Goal: Contribute content

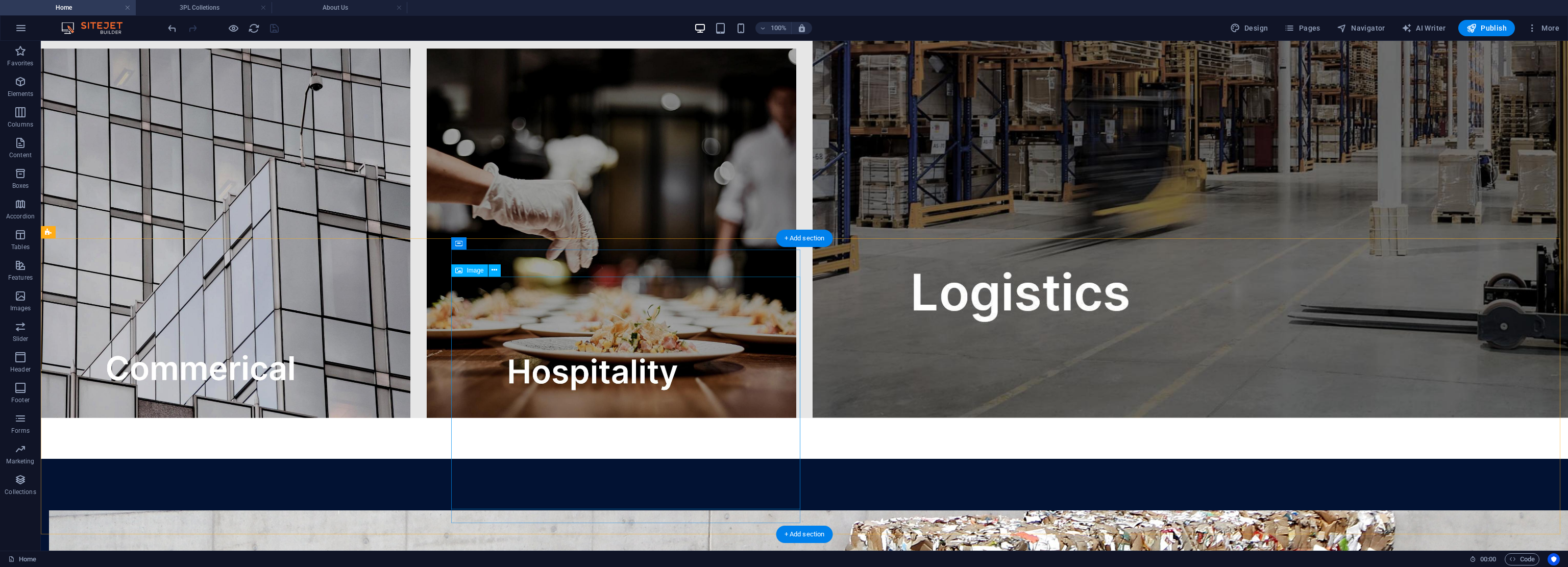
scroll to position [2635, 0]
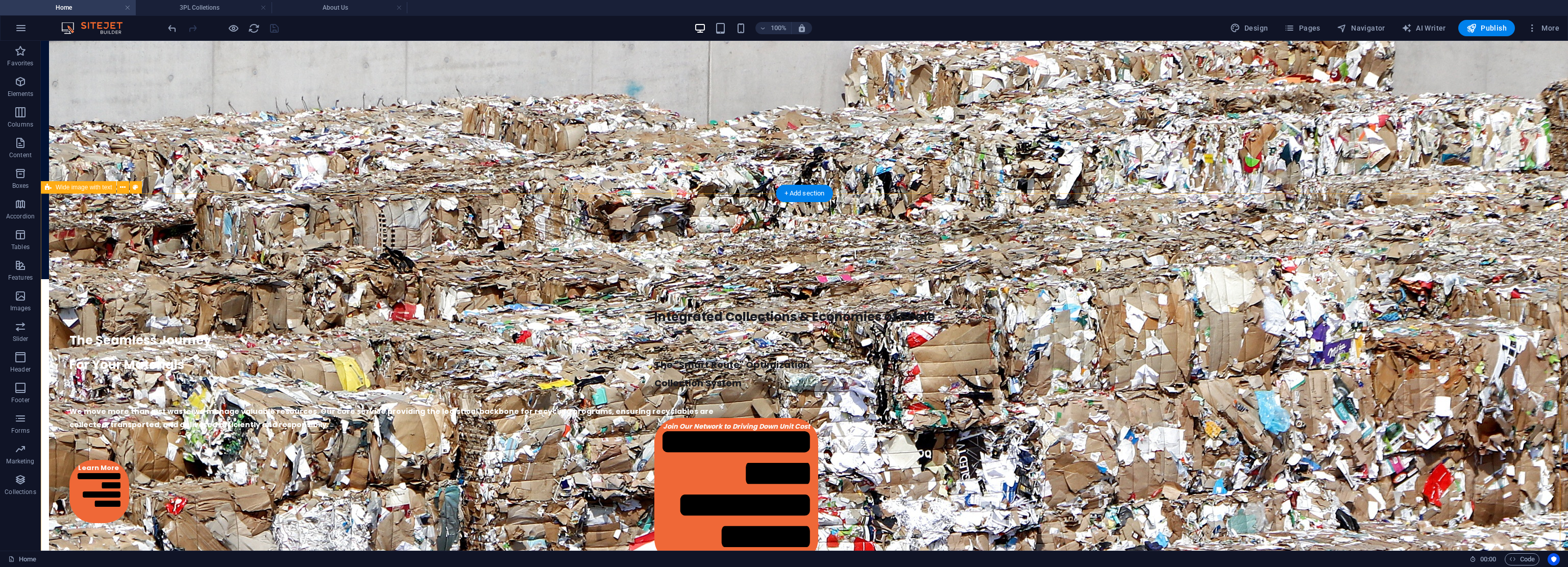
drag, startPoint x: 313, startPoint y: 361, endPoint x: 321, endPoint y: 426, distance: 65.5
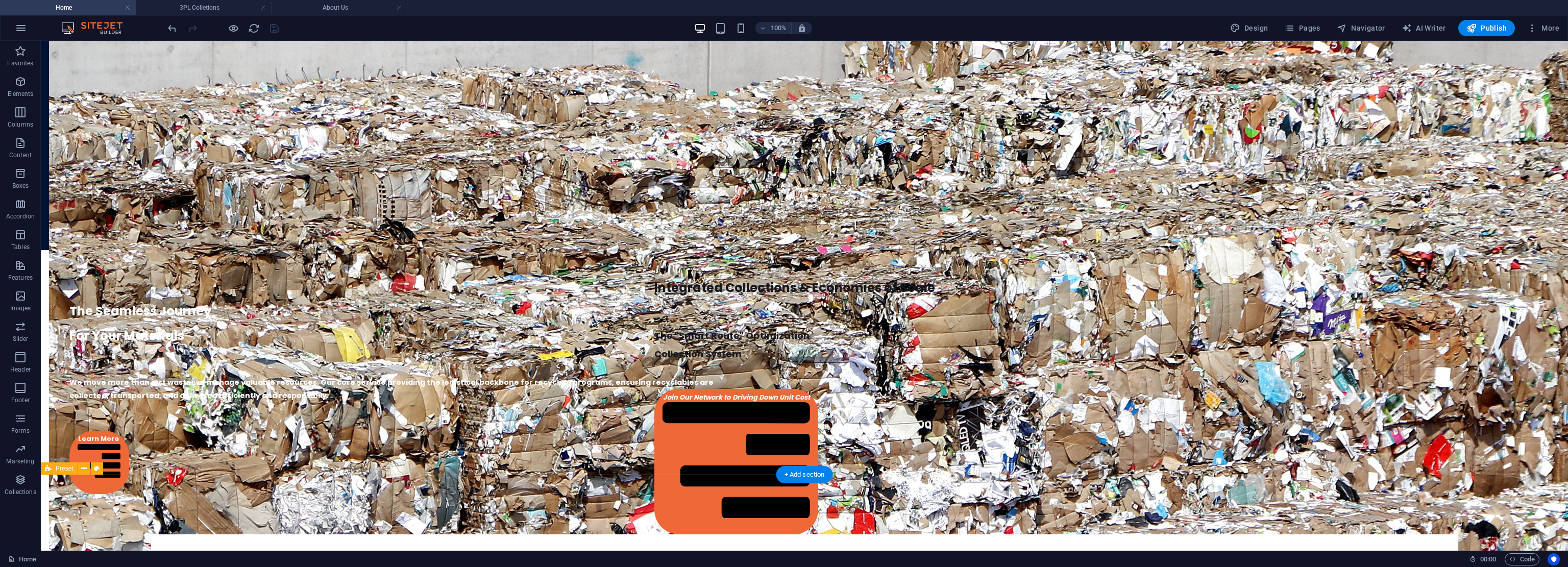
drag, startPoint x: 1251, startPoint y: 512, endPoint x: 1256, endPoint y: 499, distance: 13.9
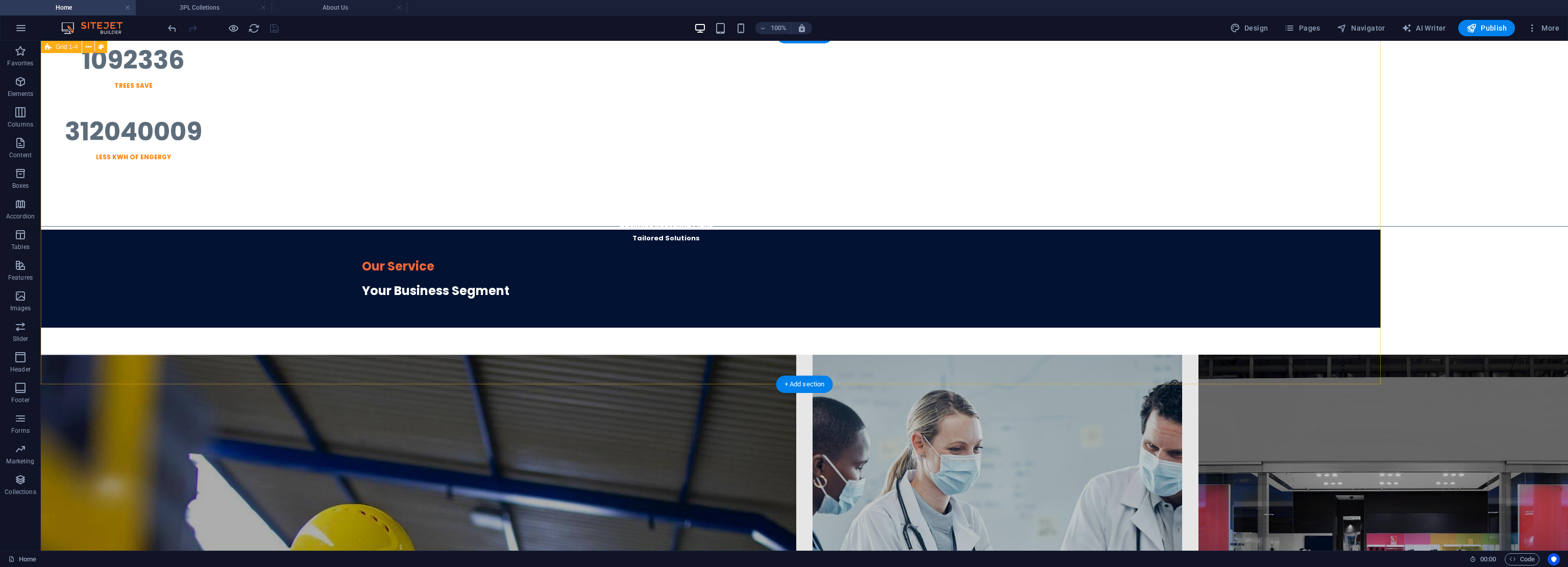
scroll to position [0, 0]
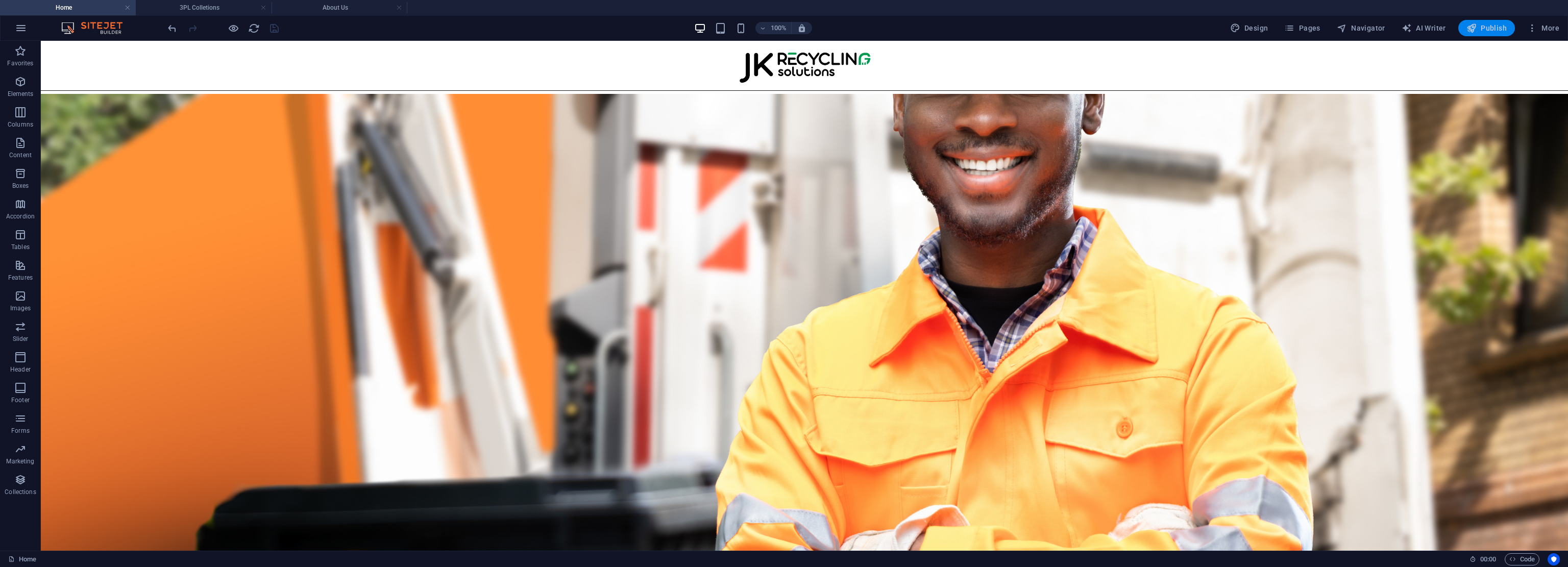
click at [1491, 35] on button "Publish" at bounding box center [1486, 28] width 57 height 16
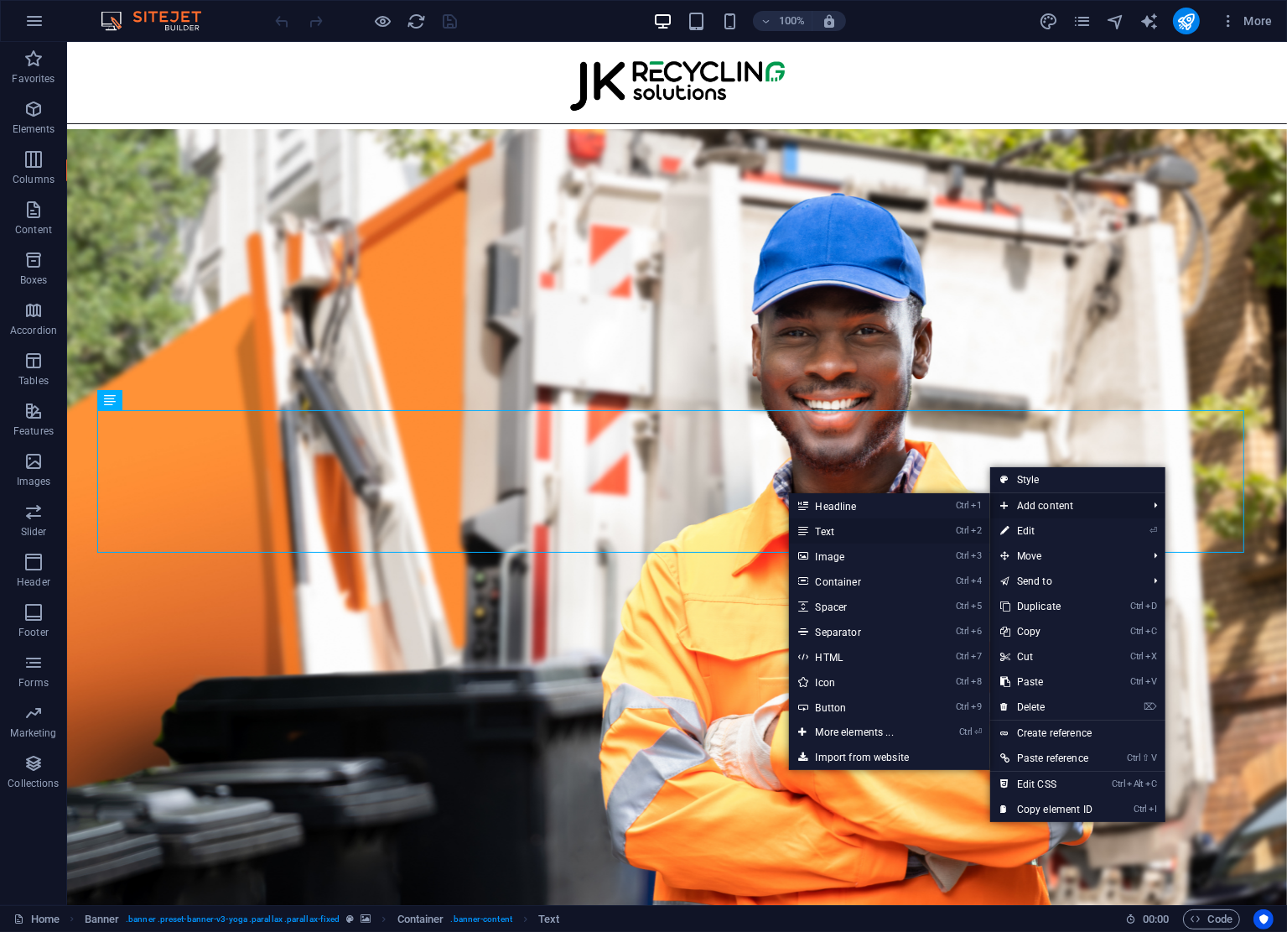
click at [834, 530] on link "Ctrl 2 Text" at bounding box center [858, 530] width 138 height 25
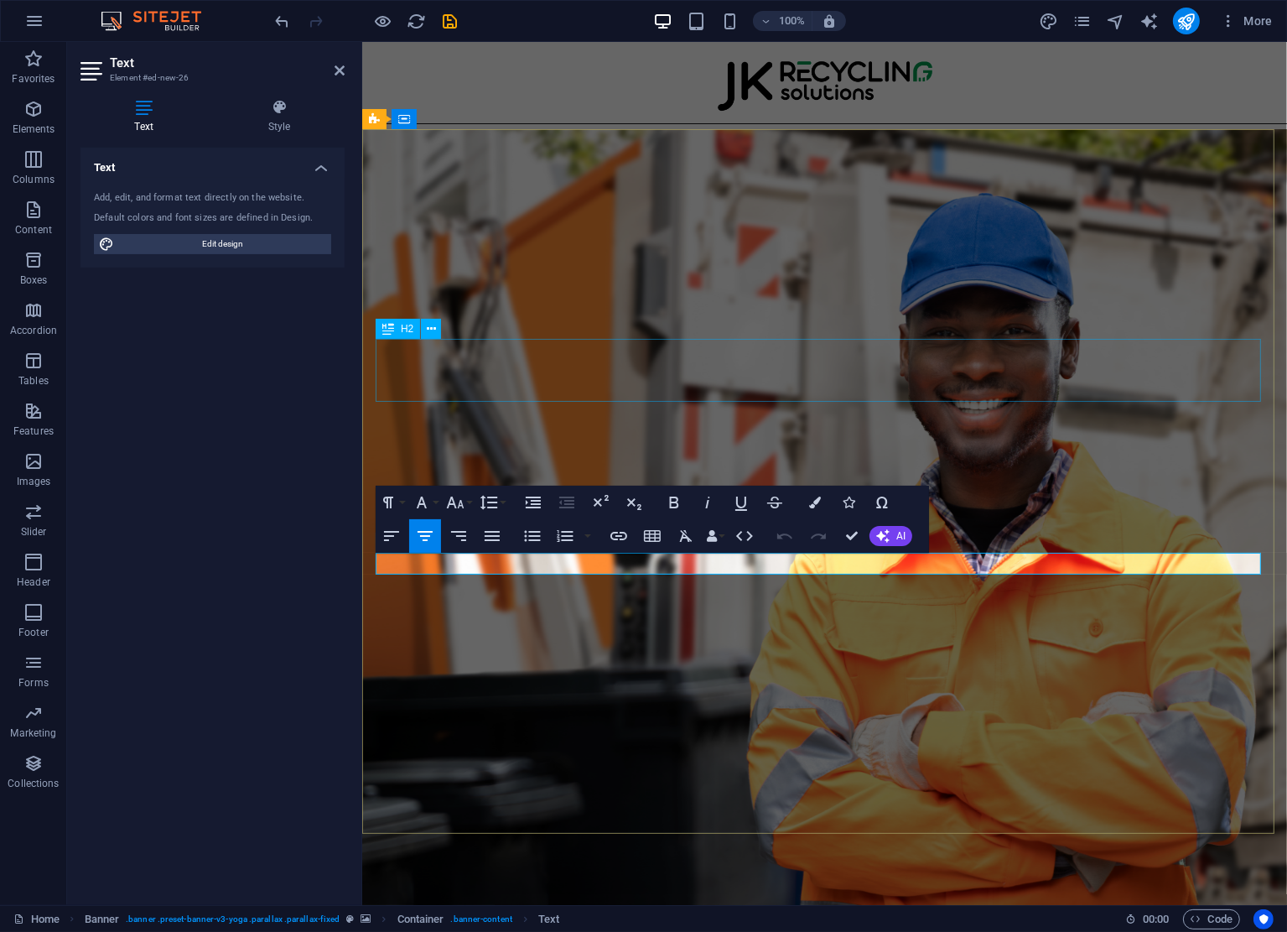
click at [920, 393] on div "Your Trusted Partner In Recycling Logistics" at bounding box center [824, 370] width 898 height 63
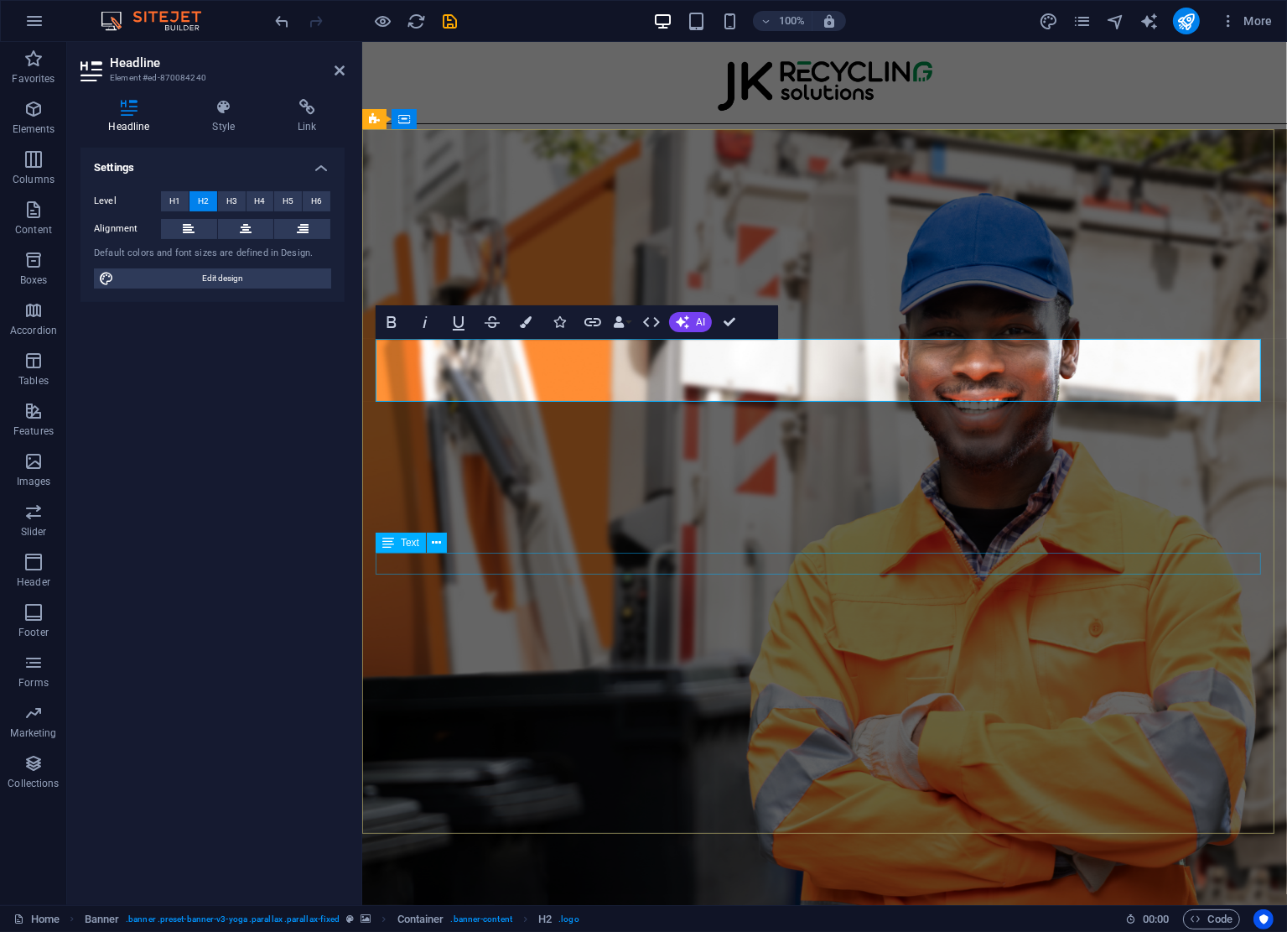
click at [983, 563] on div "New text element" at bounding box center [824, 564] width 898 height 22
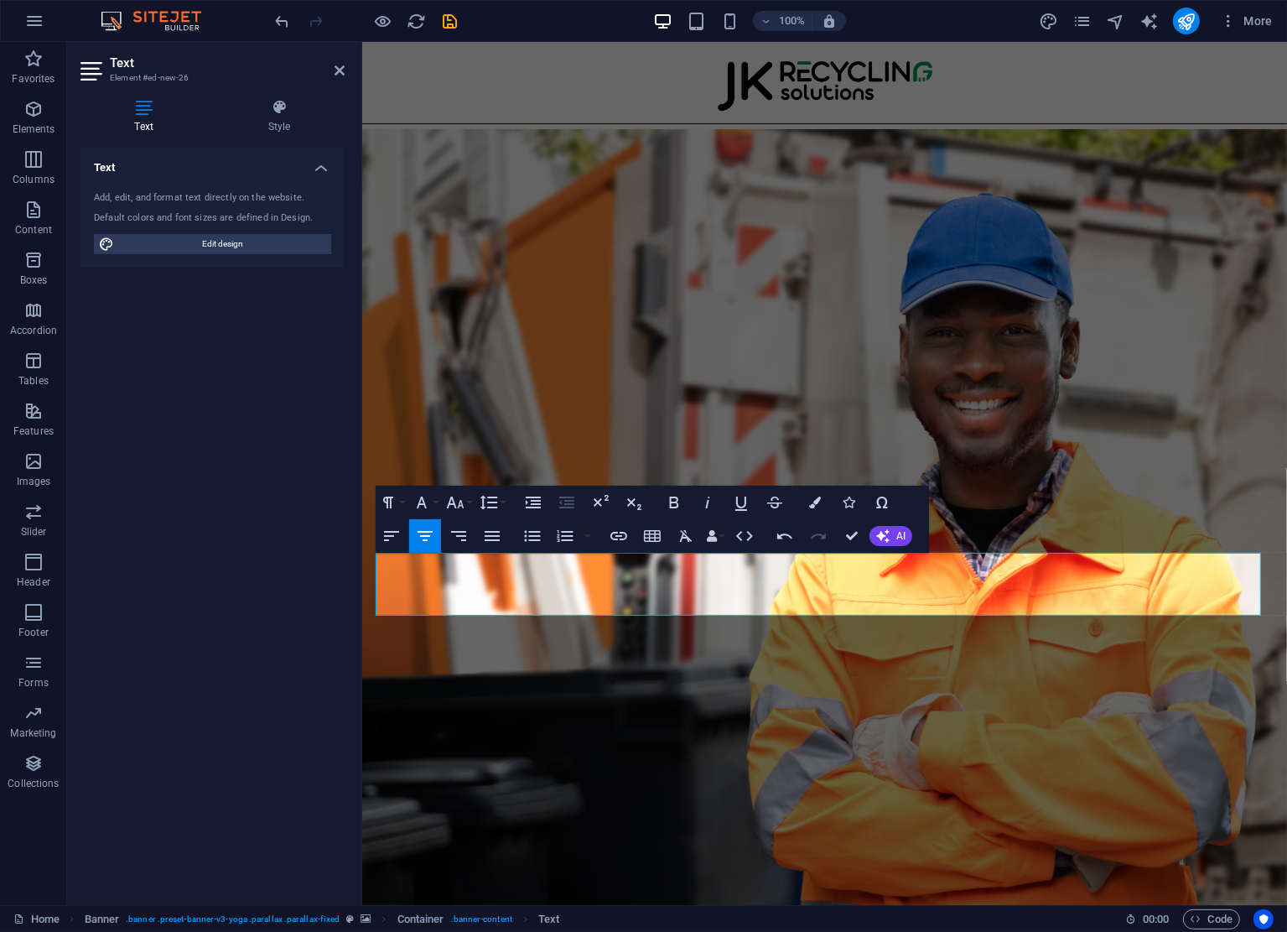
drag, startPoint x: 388, startPoint y: 592, endPoint x: 1303, endPoint y: 569, distance: 915.2
click at [817, 505] on icon "button" at bounding box center [815, 502] width 12 height 12
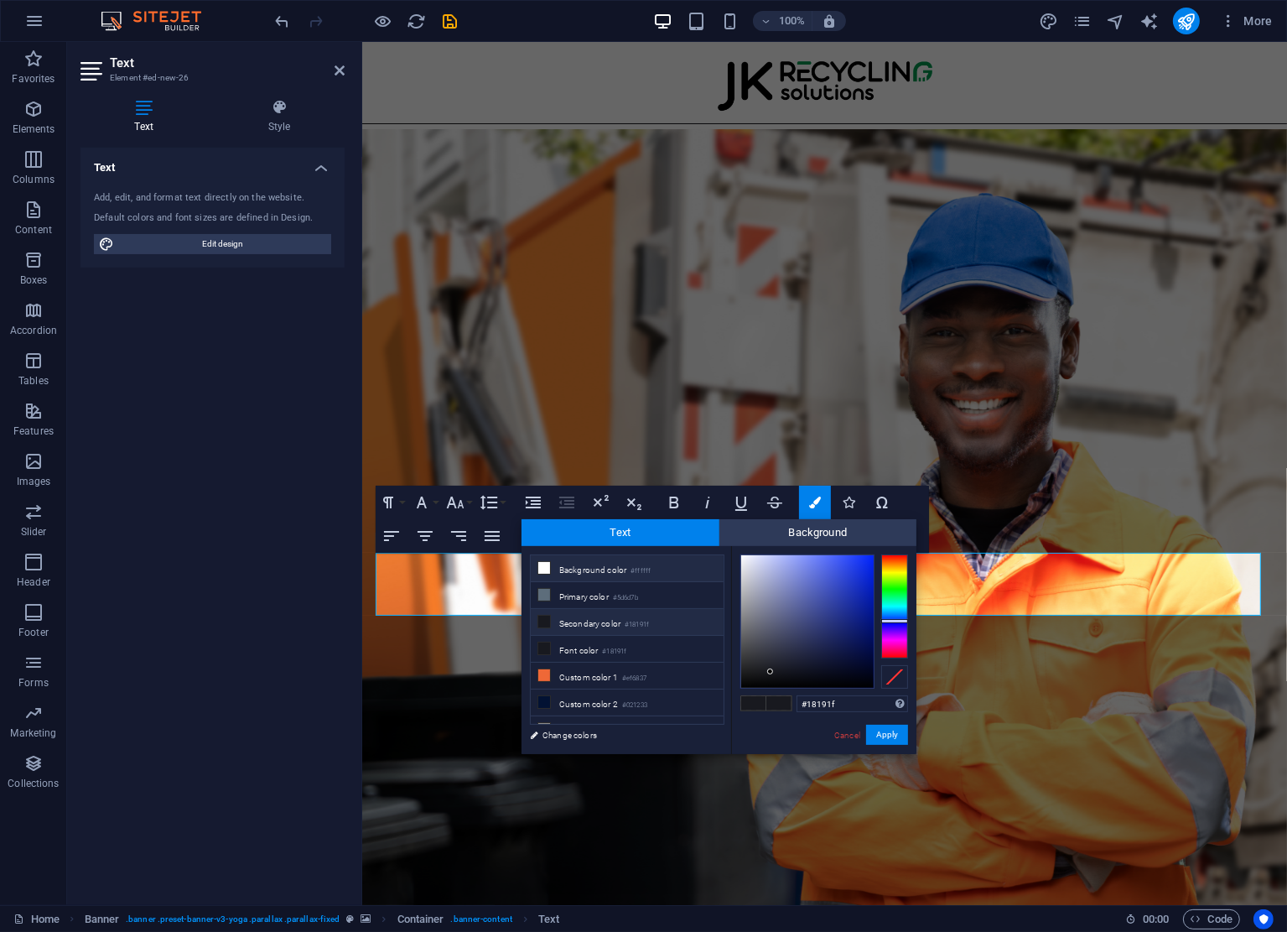
click at [590, 559] on li "Background color #ffffff" at bounding box center [627, 568] width 193 height 27
type input "#ffffff"
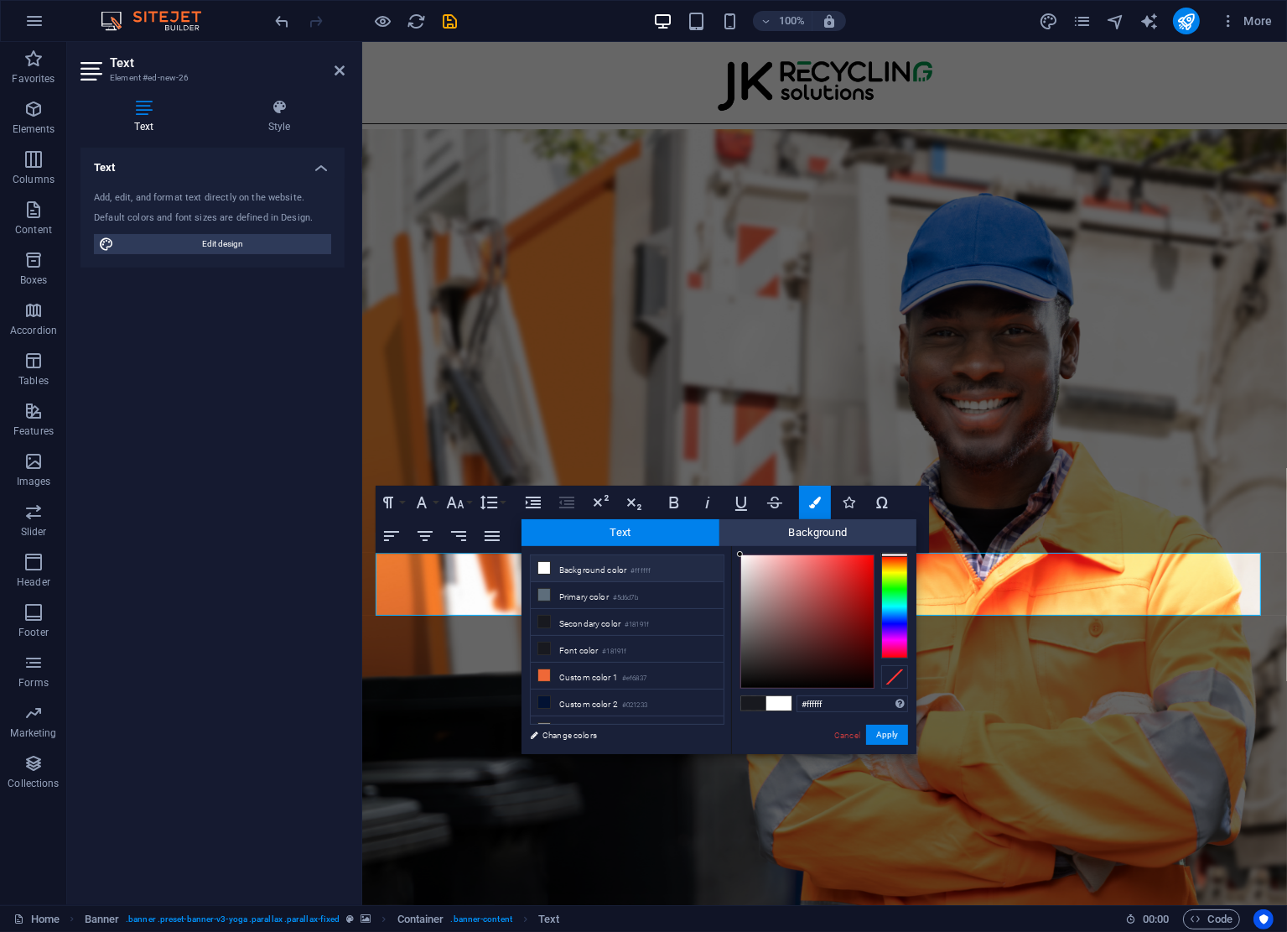
click at [585, 569] on li "Background color #ffffff" at bounding box center [627, 568] width 193 height 27
click at [889, 734] on button "Apply" at bounding box center [887, 734] width 42 height 20
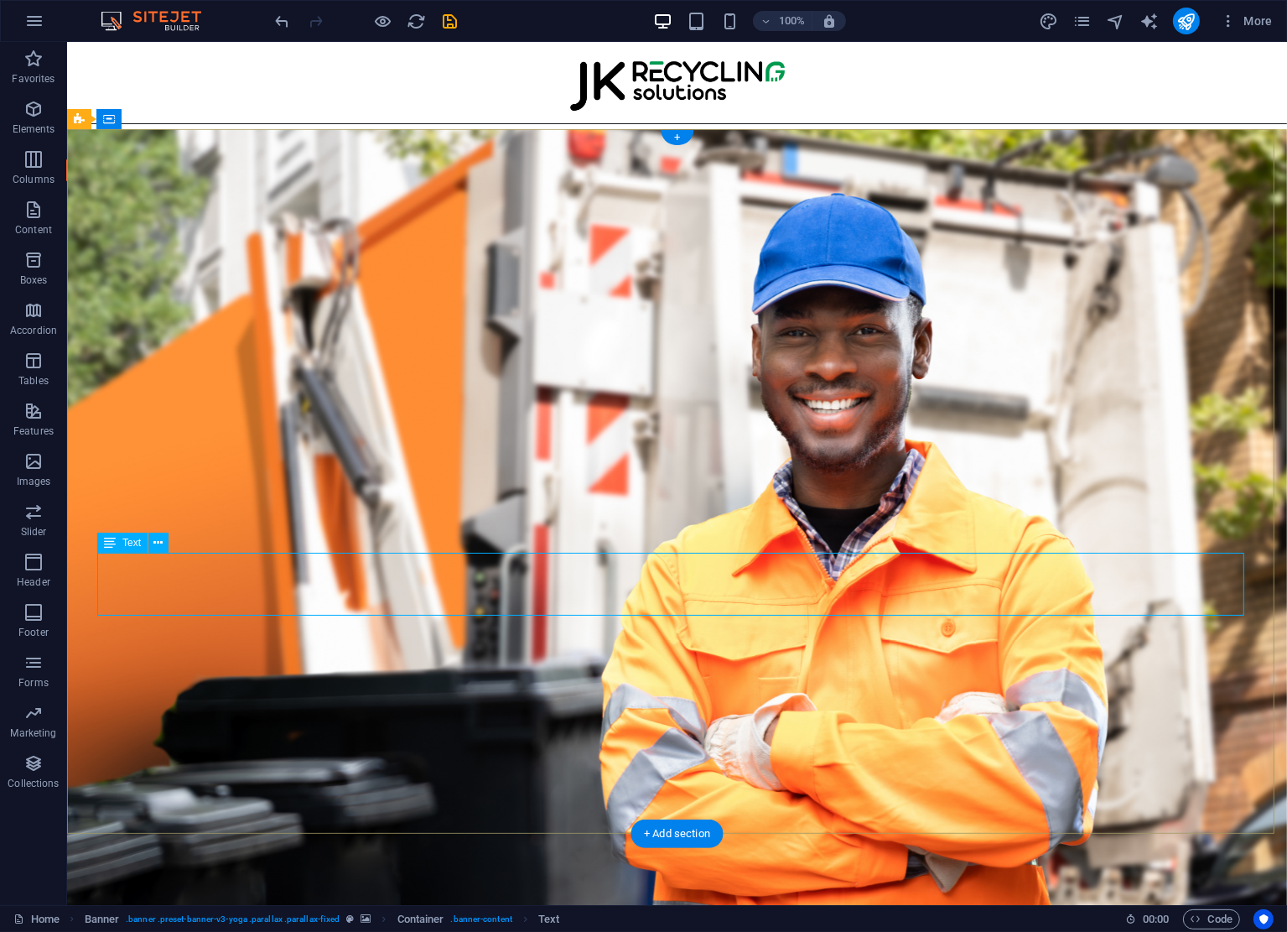
click at [1022, 573] on div "Your Trusted Partner In Recycling Logistics" at bounding box center [676, 584] width 1147 height 63
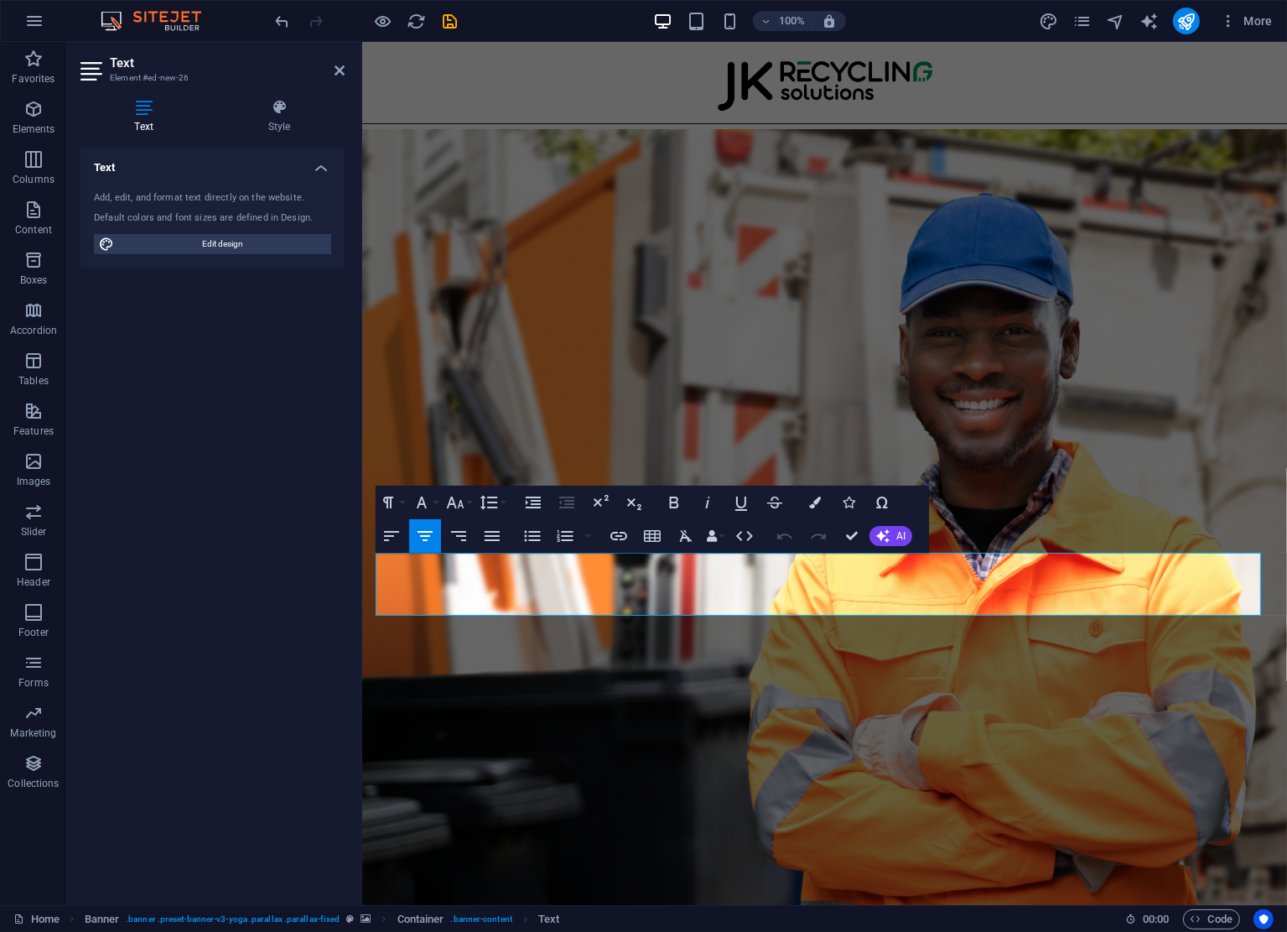
drag, startPoint x: 1251, startPoint y: 588, endPoint x: 264, endPoint y: 589, distance: 987.0
click at [472, 506] on button "Font Size" at bounding box center [459, 503] width 32 height 34
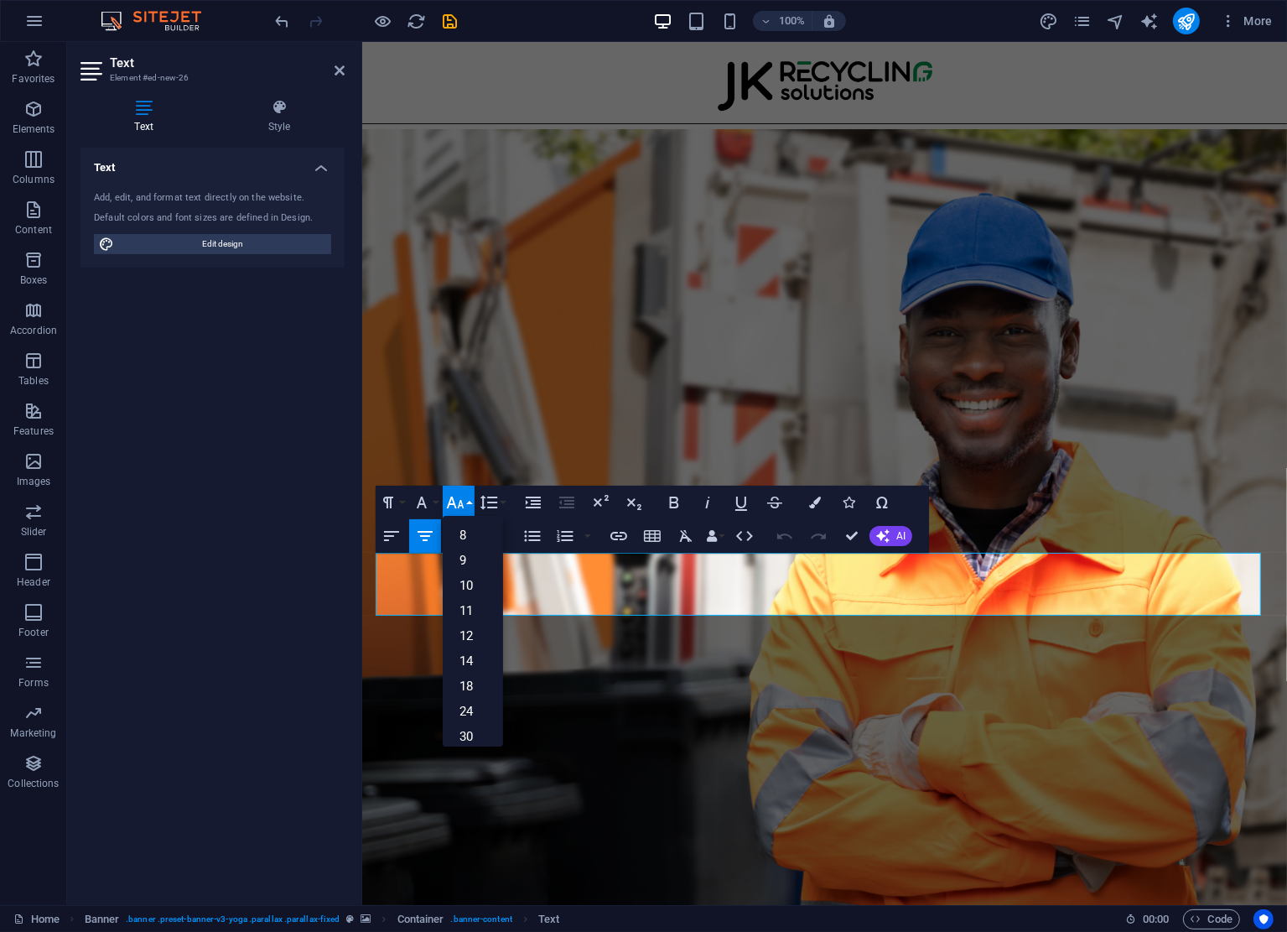
click at [472, 506] on button "Font Size" at bounding box center [459, 503] width 32 height 34
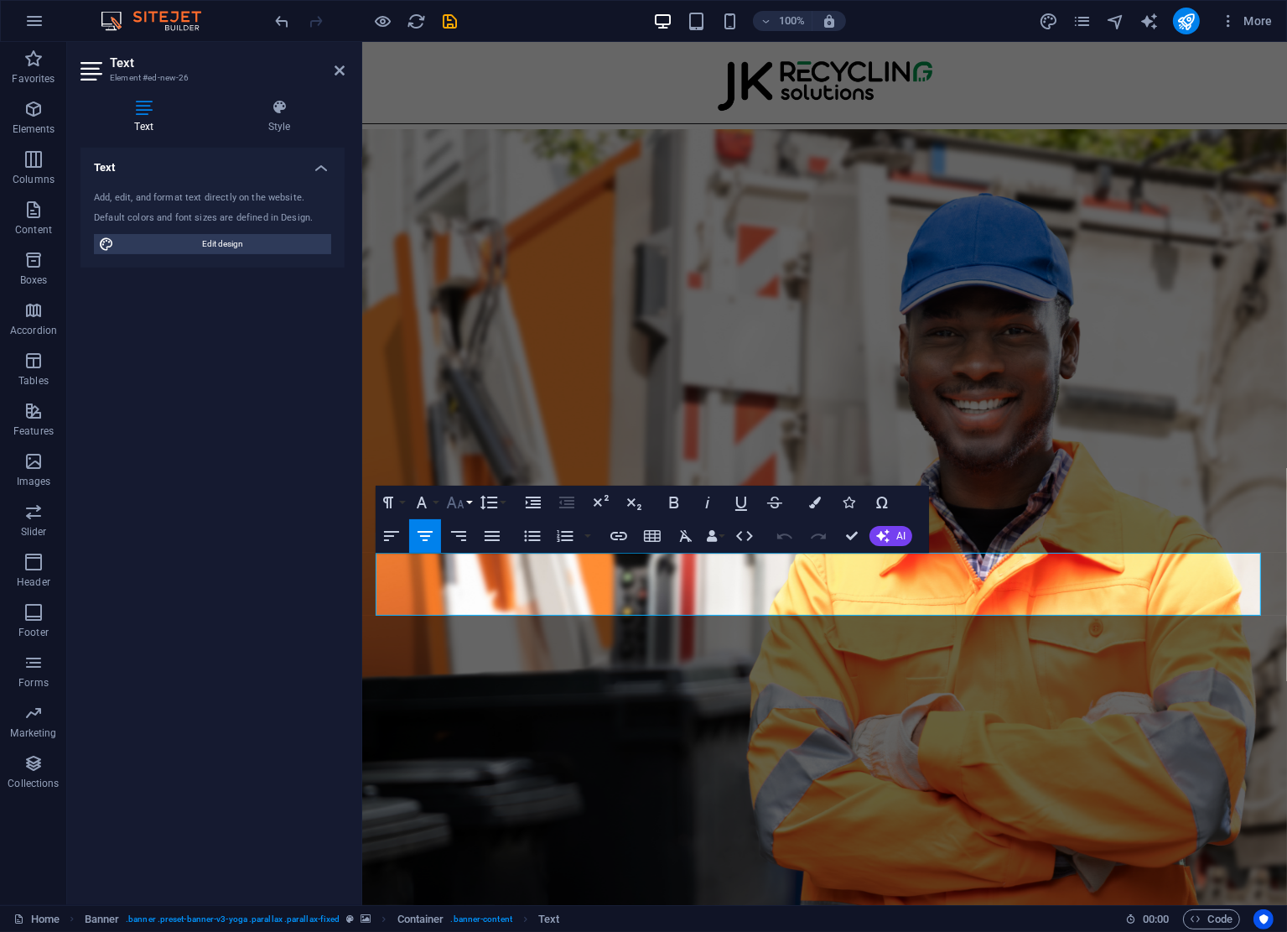
click at [441, 495] on div "Paragraph Format Normal Heading 1 Heading 2 Heading 3 Heading 4 Heading 5 Headi…" at bounding box center [442, 503] width 133 height 34
click at [439, 498] on button "Font Family" at bounding box center [425, 503] width 32 height 34
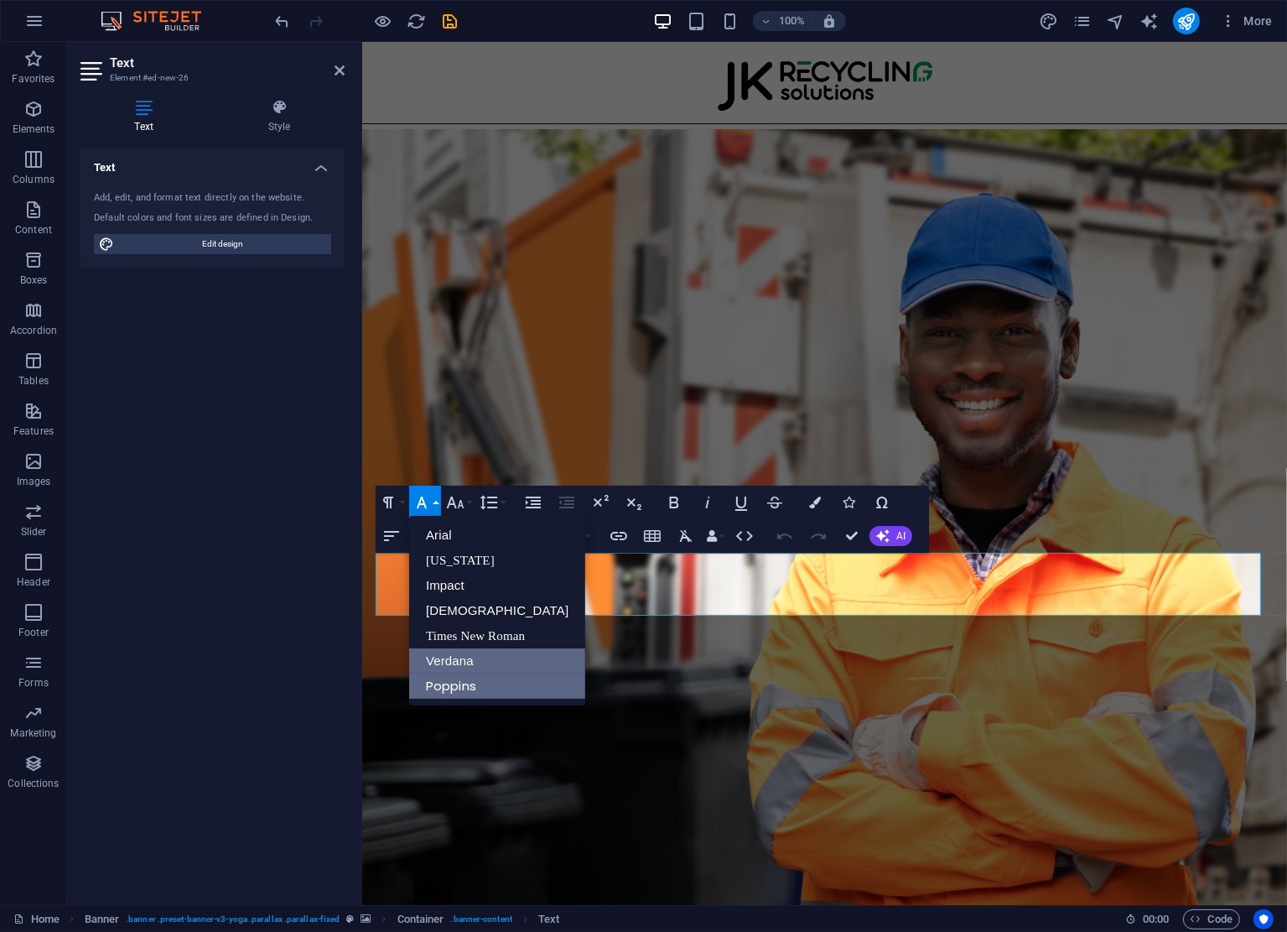
click at [475, 667] on link "Verdana" at bounding box center [497, 660] width 176 height 25
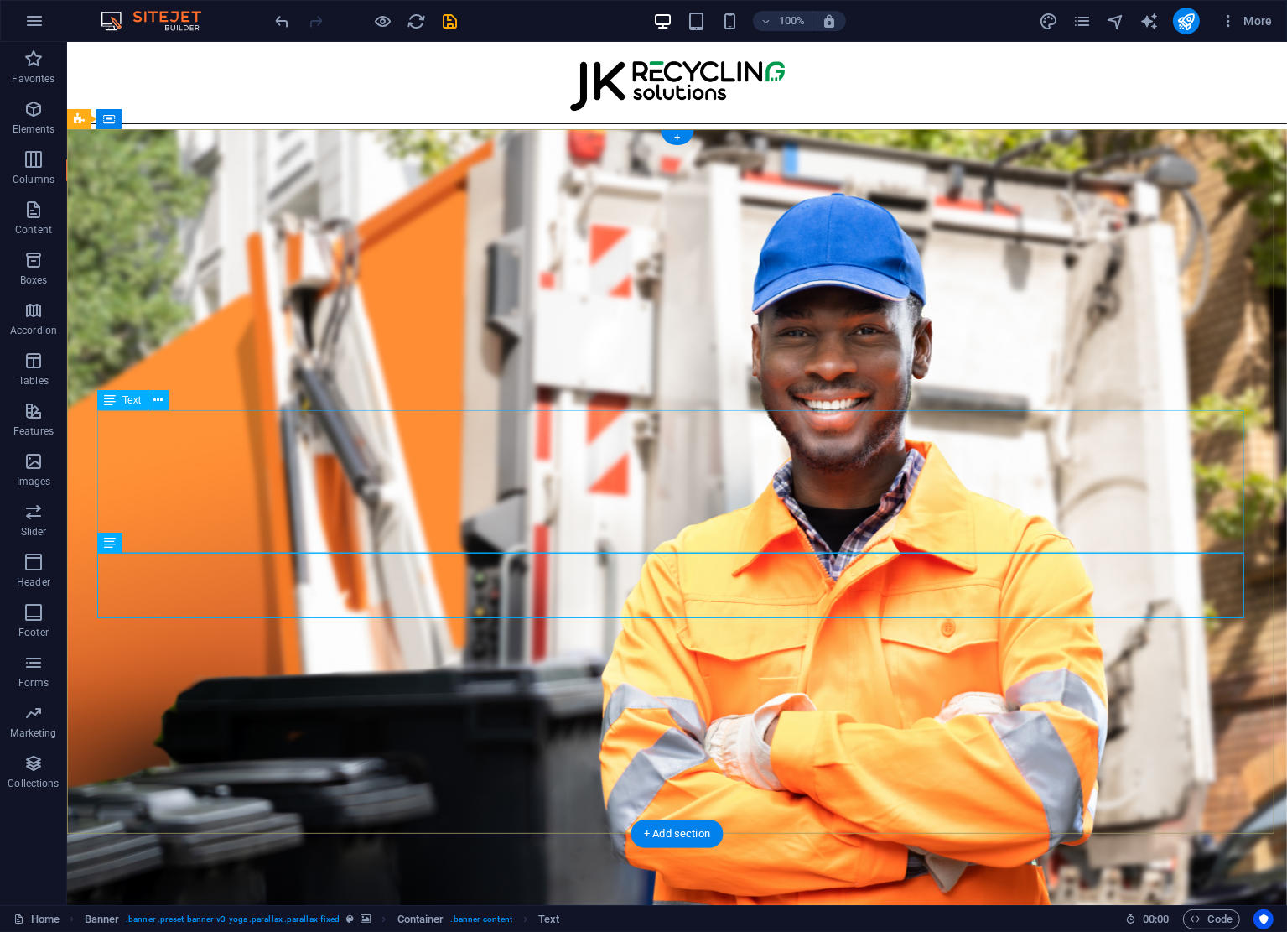
click at [1213, 430] on div "3PL Collection Support , Transportation & End-to-End Solutions High Volume Expe…" at bounding box center [676, 481] width 1147 height 143
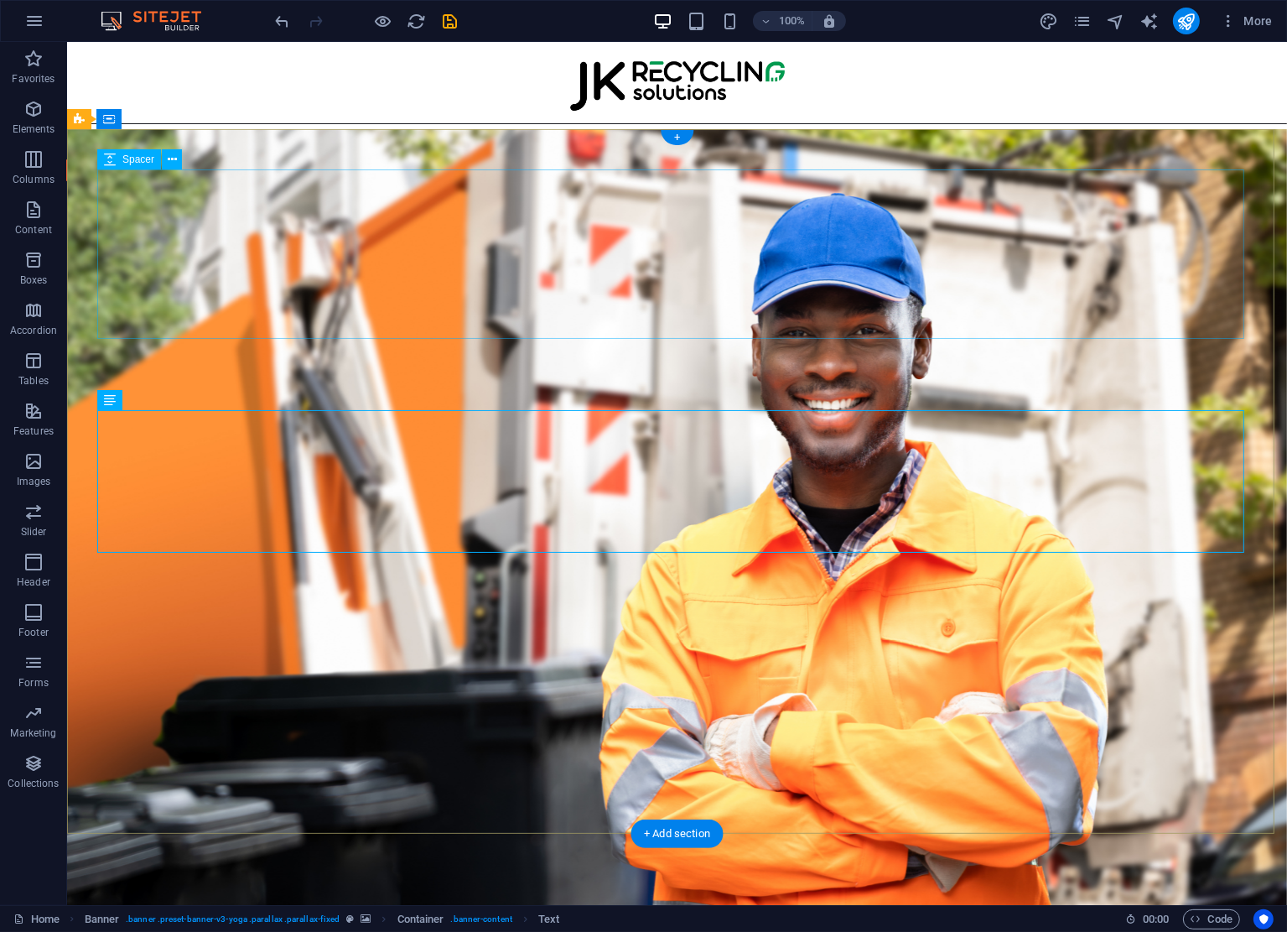
click at [1218, 281] on div at bounding box center [676, 253] width 1147 height 169
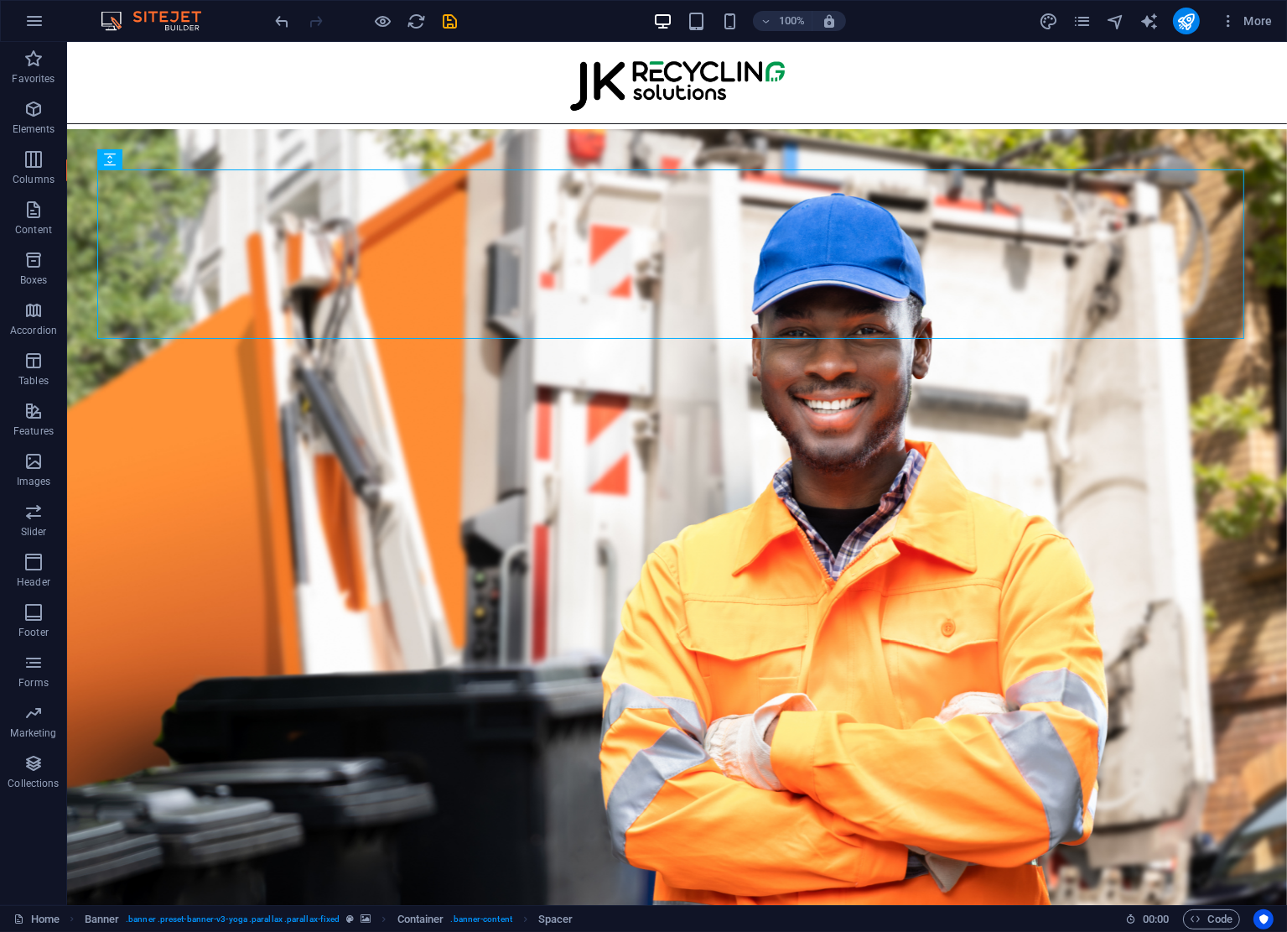
click at [268, 13] on div "100% More" at bounding box center [643, 21] width 1285 height 40
click at [280, 18] on icon "undo" at bounding box center [282, 21] width 19 height 19
click at [724, 557] on div "New text element" at bounding box center [676, 564] width 1147 height 22
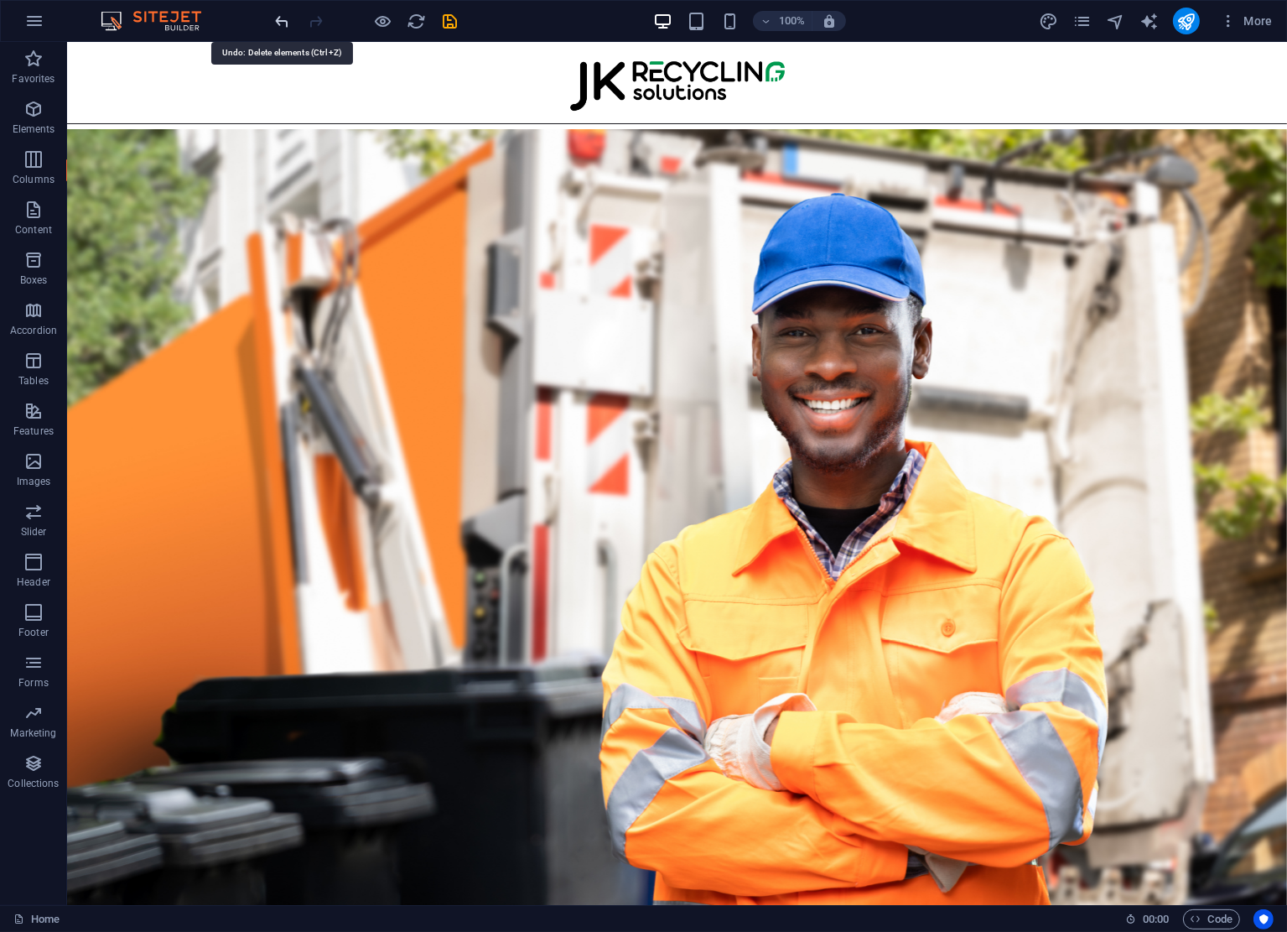
click at [283, 24] on icon "undo" at bounding box center [282, 21] width 19 height 19
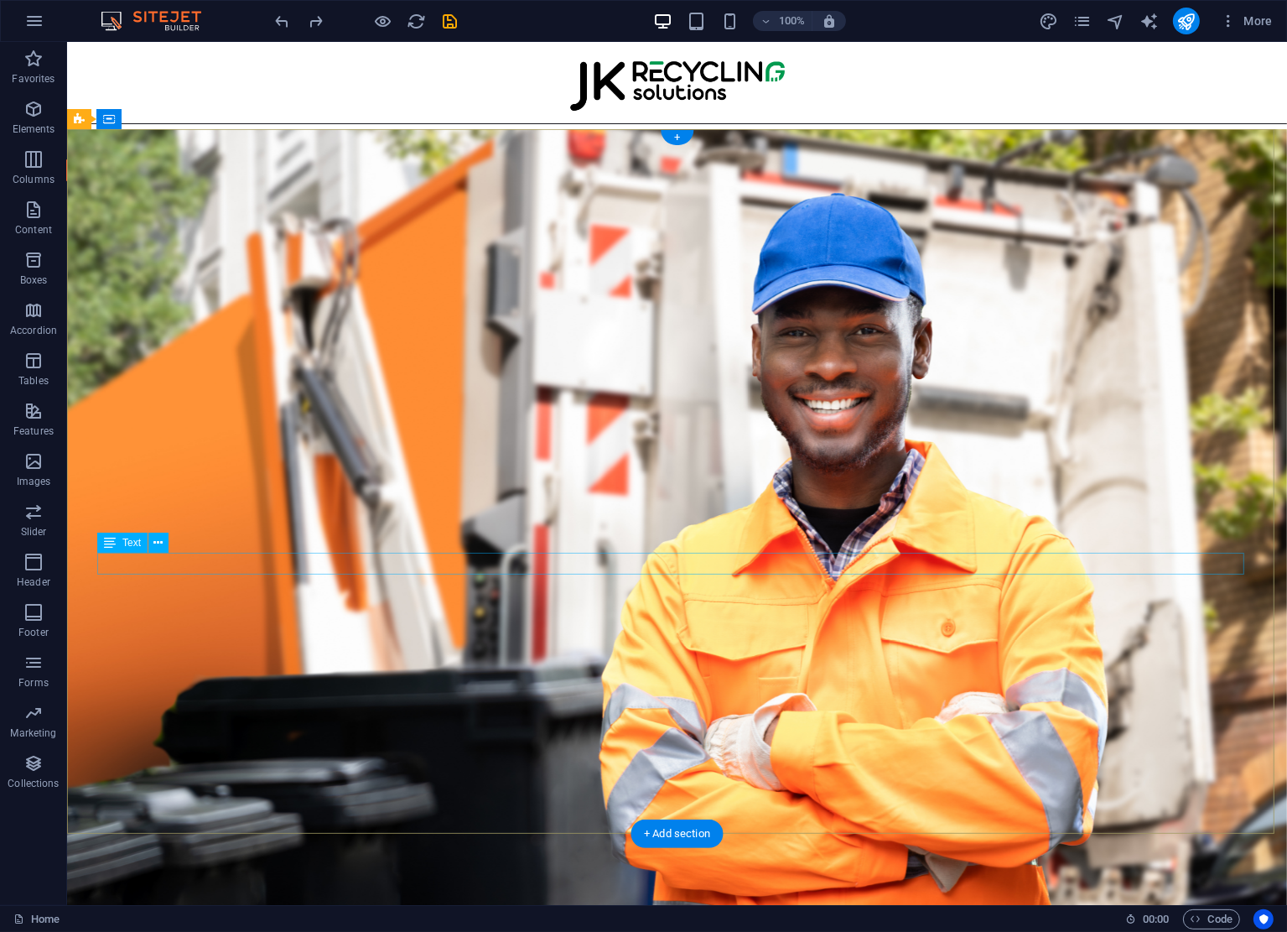
click at [774, 564] on div "New text element" at bounding box center [676, 564] width 1147 height 22
click at [760, 392] on div "Your Trusted Partner In Recycling Logistics" at bounding box center [676, 370] width 1147 height 63
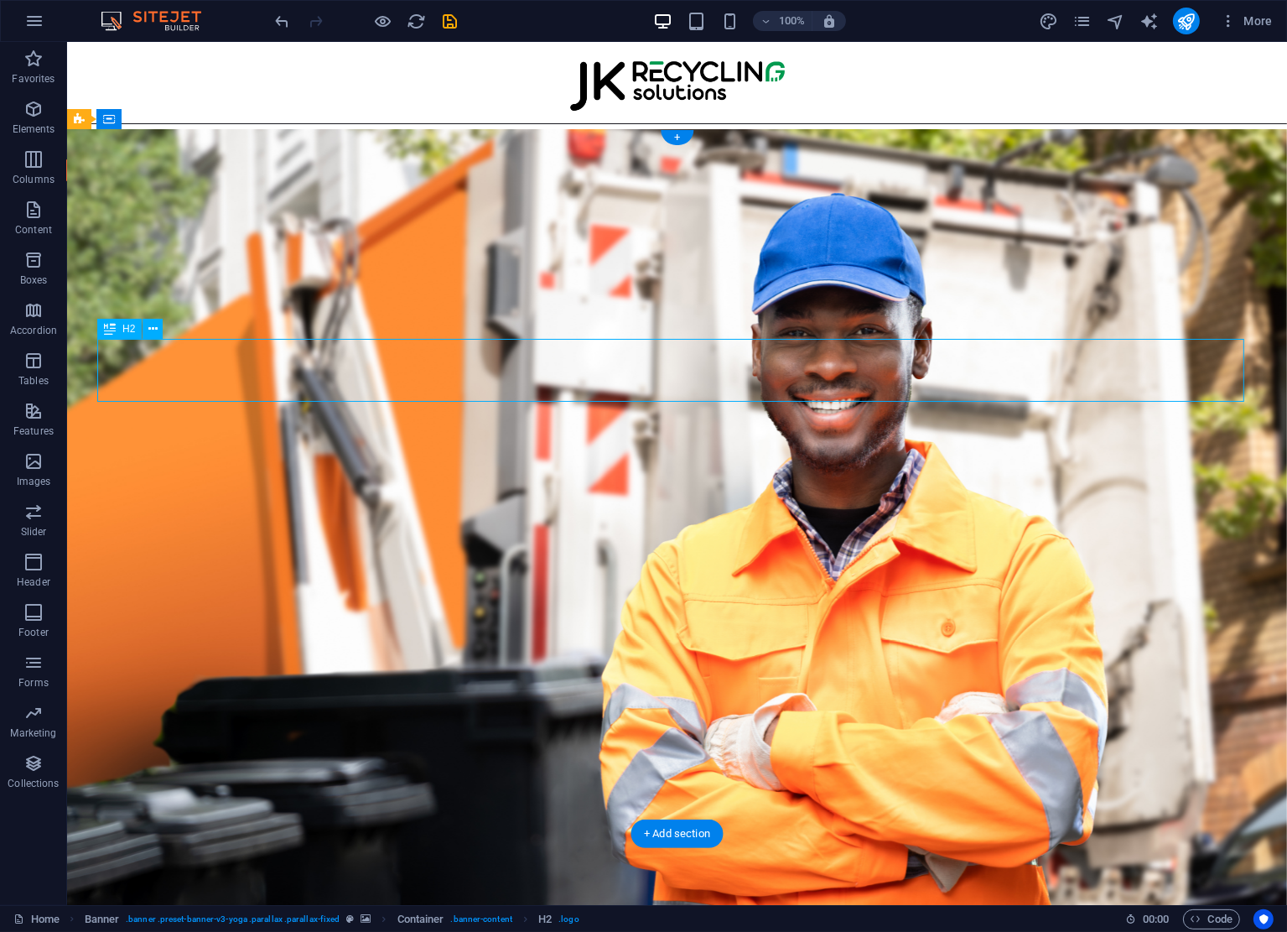
click at [760, 392] on div "Your Trusted Partner In Recycling Logistics" at bounding box center [676, 370] width 1147 height 63
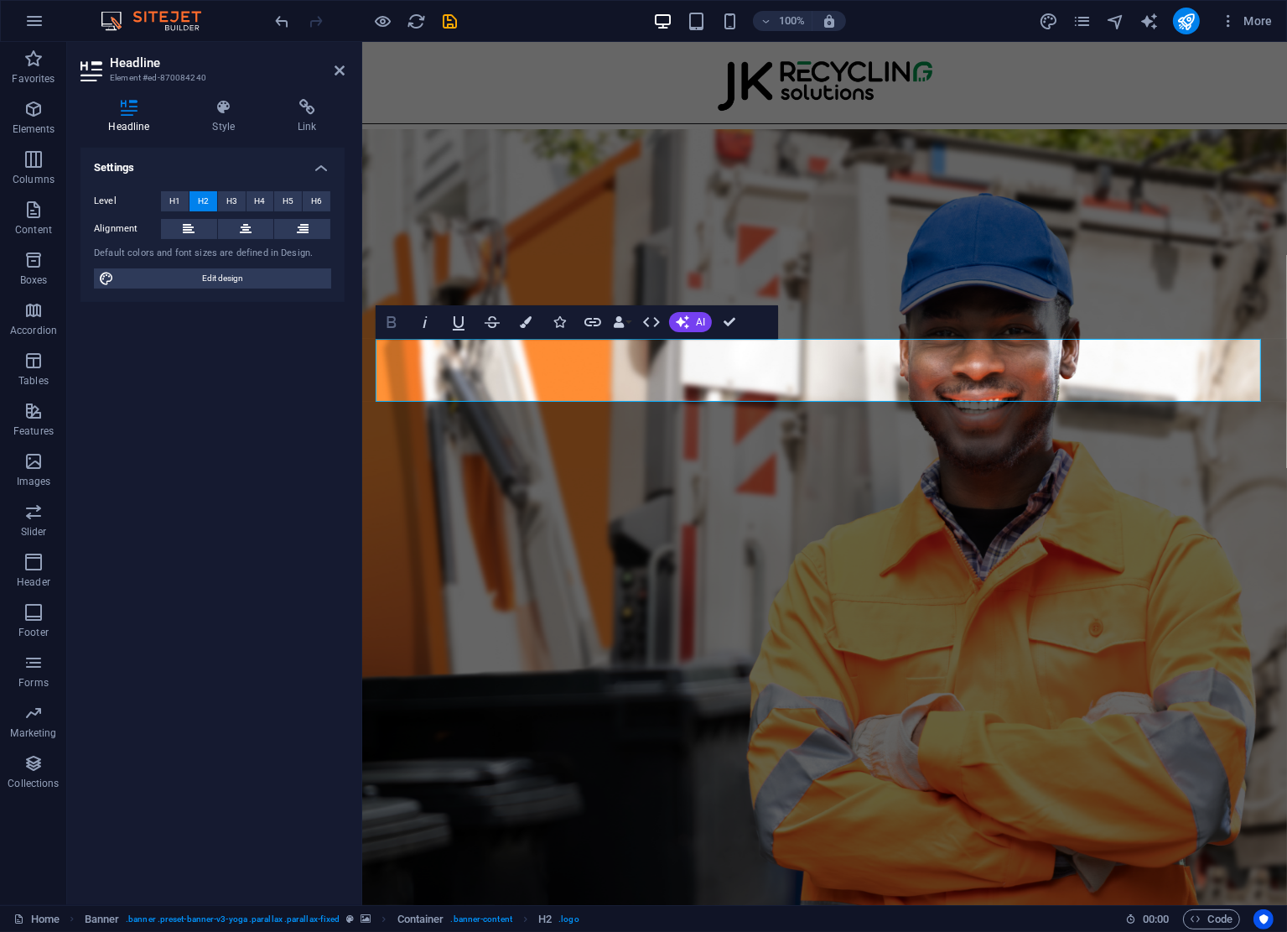
click at [389, 325] on icon "button" at bounding box center [392, 322] width 20 height 20
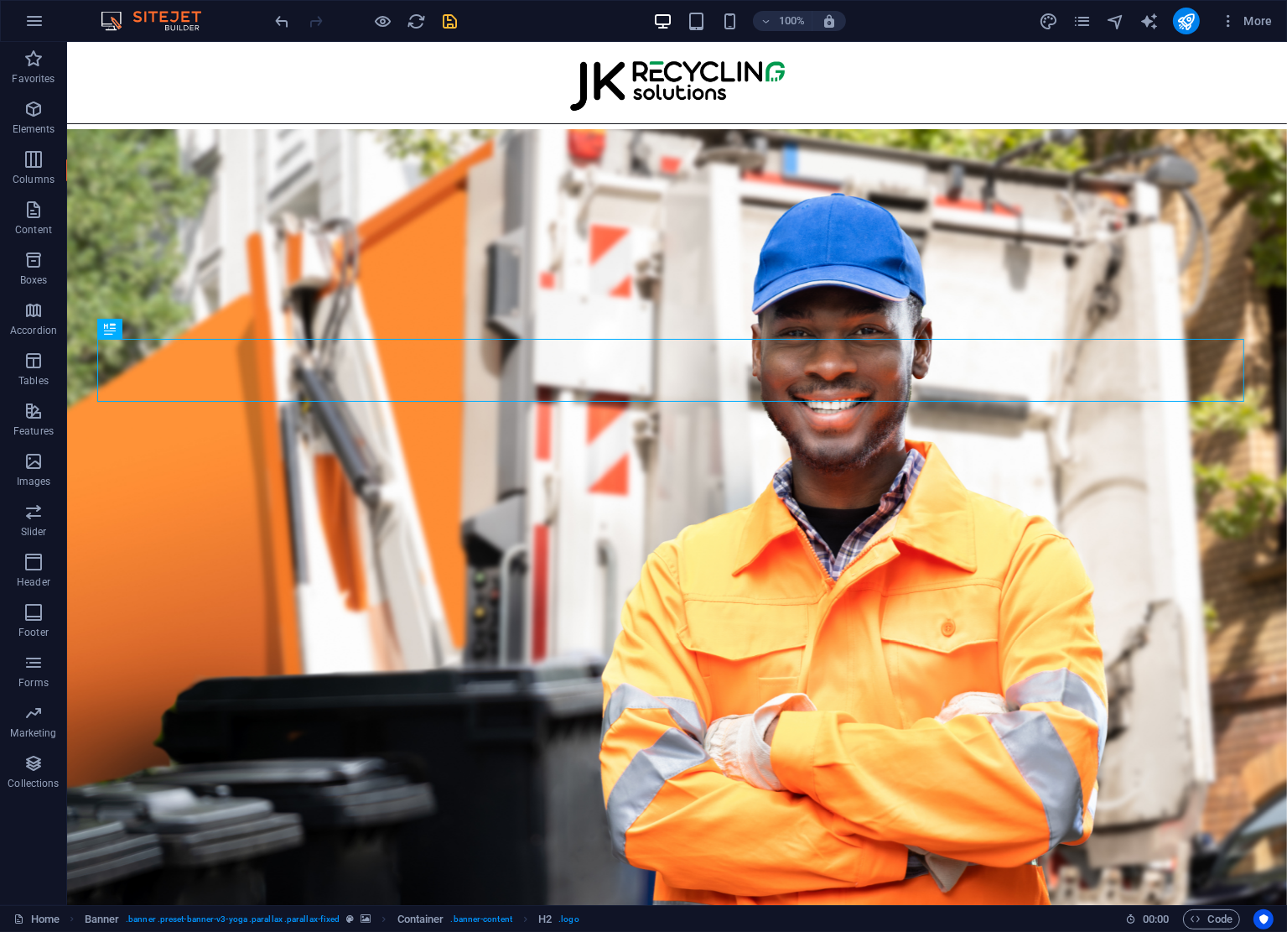
click at [456, 26] on icon "save" at bounding box center [450, 21] width 19 height 19
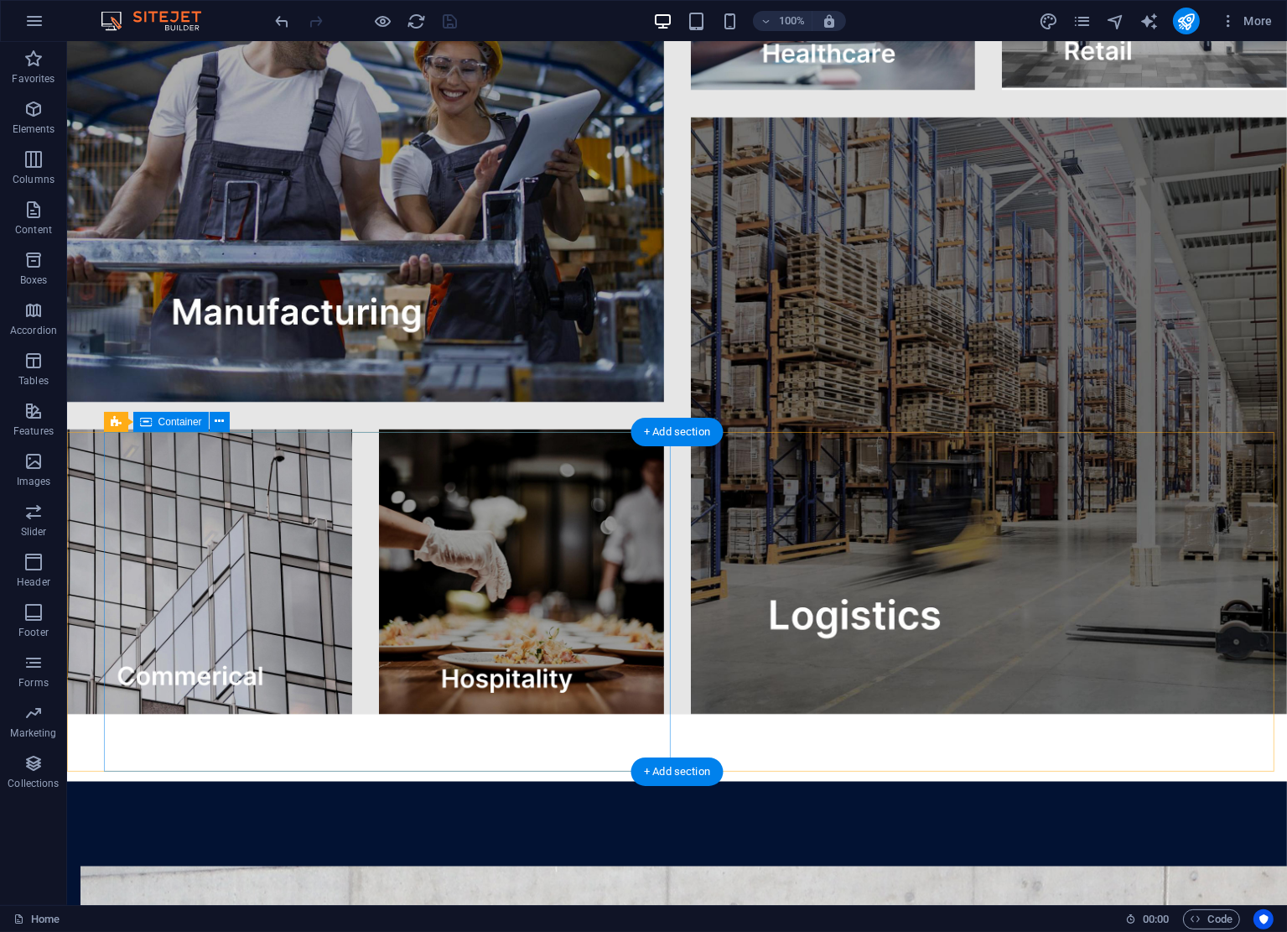
scroll to position [3312, 0]
